Goal: Task Accomplishment & Management: Manage account settings

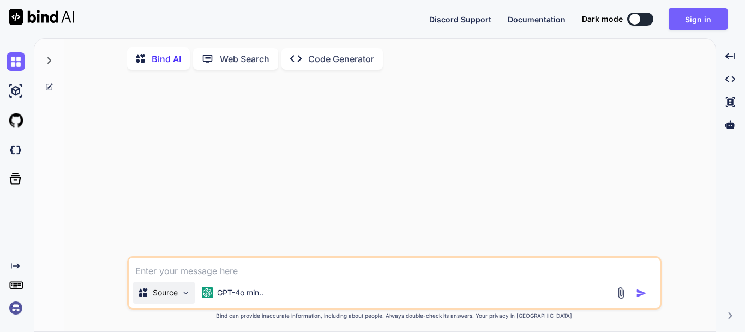
click at [183, 293] on img at bounding box center [185, 292] width 9 height 9
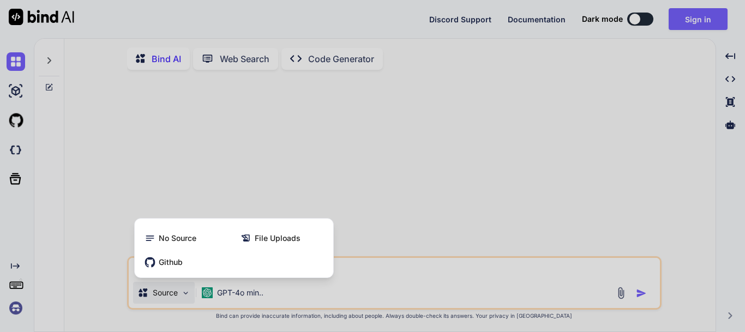
click at [183, 295] on div at bounding box center [372, 166] width 745 height 332
type textarea "x"
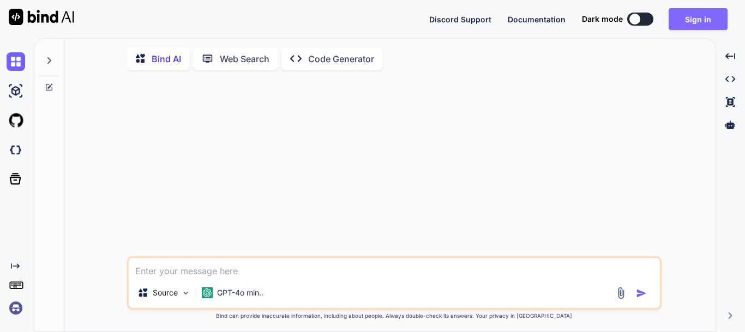
click at [688, 20] on button "Sign in" at bounding box center [698, 19] width 59 height 22
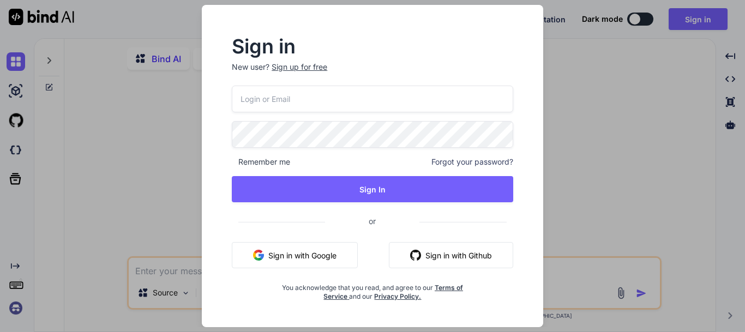
click at [352, 98] on input "email" at bounding box center [372, 99] width 281 height 27
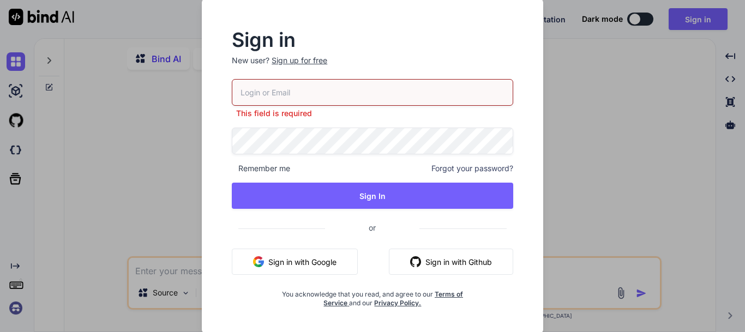
paste input "[EMAIL_ADDRESS][DOMAIN_NAME]"
drag, startPoint x: 355, startPoint y: 109, endPoint x: 352, endPoint y: 117, distance: 9.3
click at [353, 115] on div "[EMAIL_ADDRESS][DOMAIN_NAME] This field is required" at bounding box center [372, 99] width 281 height 40
click at [433, 99] on input "[EMAIL_ADDRESS][DOMAIN_NAME]" at bounding box center [372, 92] width 281 height 27
type input "[EMAIL_ADDRESS][DOMAIN_NAME]"
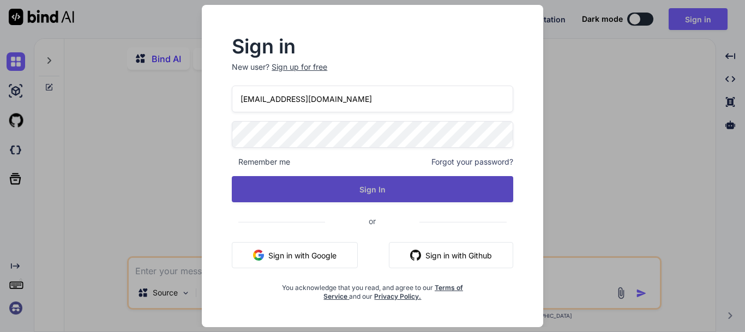
click at [410, 189] on button "Sign In" at bounding box center [372, 189] width 281 height 26
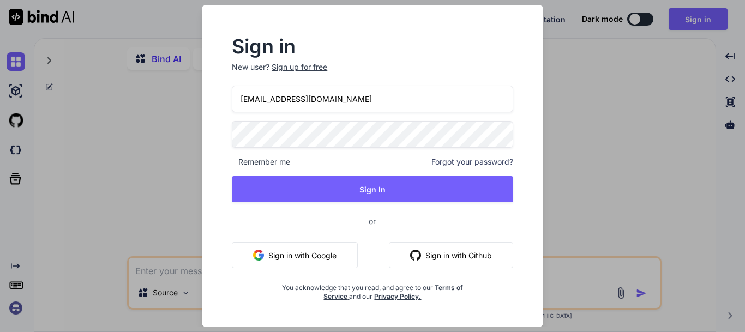
click at [622, 150] on div "Sign in New user? Sign up for free [EMAIL_ADDRESS][DOMAIN_NAME] Remember me For…" at bounding box center [372, 166] width 745 height 332
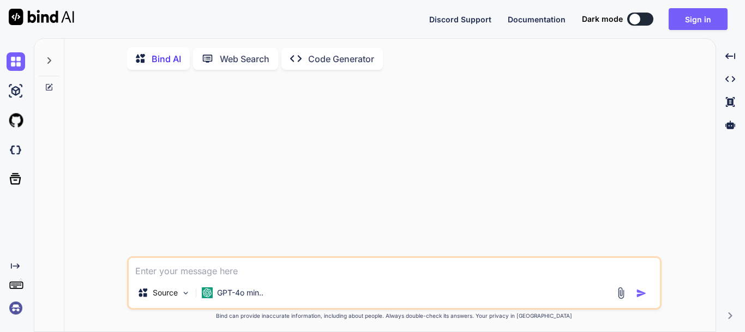
click at [429, 130] on div at bounding box center [395, 168] width 532 height 178
